Goal: Information Seeking & Learning: Learn about a topic

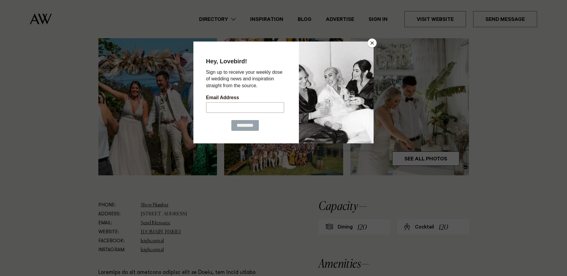
scroll to position [209, 0]
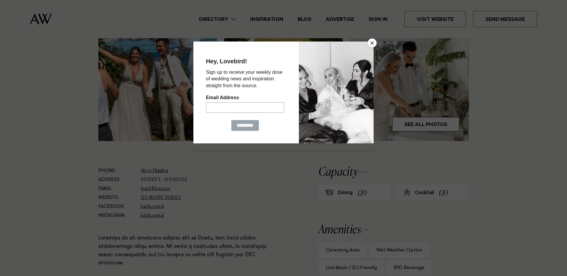
click at [372, 44] on button "Close" at bounding box center [372, 43] width 9 height 9
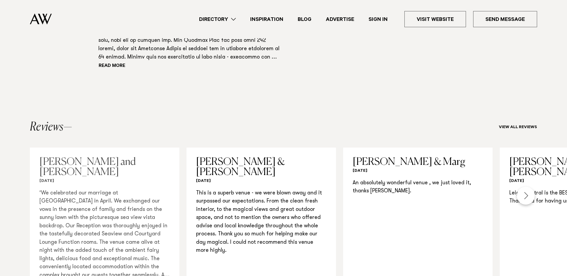
scroll to position [598, 0]
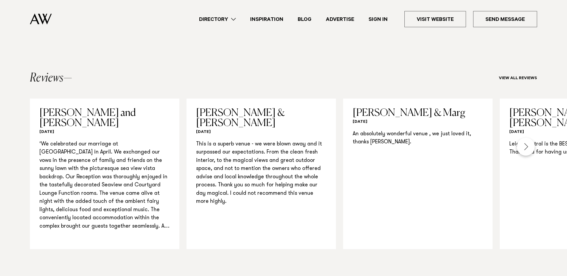
click at [520, 149] on div "Next slide" at bounding box center [526, 147] width 18 height 18
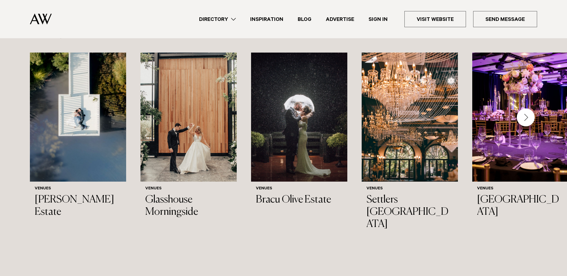
scroll to position [896, 0]
click at [319, 238] on div "Venues [PERSON_NAME][GEOGRAPHIC_DATA] Venues Glasshouse Morningside Venues [GEO…" at bounding box center [283, 171] width 567 height 236
click at [290, 199] on h3 "Bracu Olive Estate" at bounding box center [299, 200] width 87 height 12
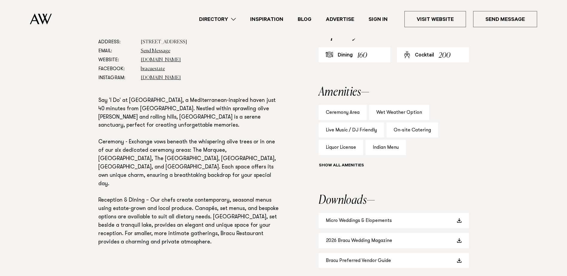
scroll to position [359, 0]
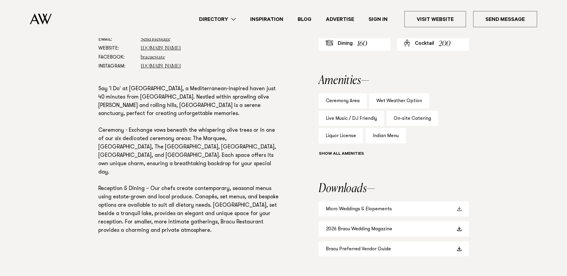
click at [430, 209] on link "Micro Weddings & Elopements" at bounding box center [394, 208] width 150 height 15
